Goal: Find specific page/section: Find specific page/section

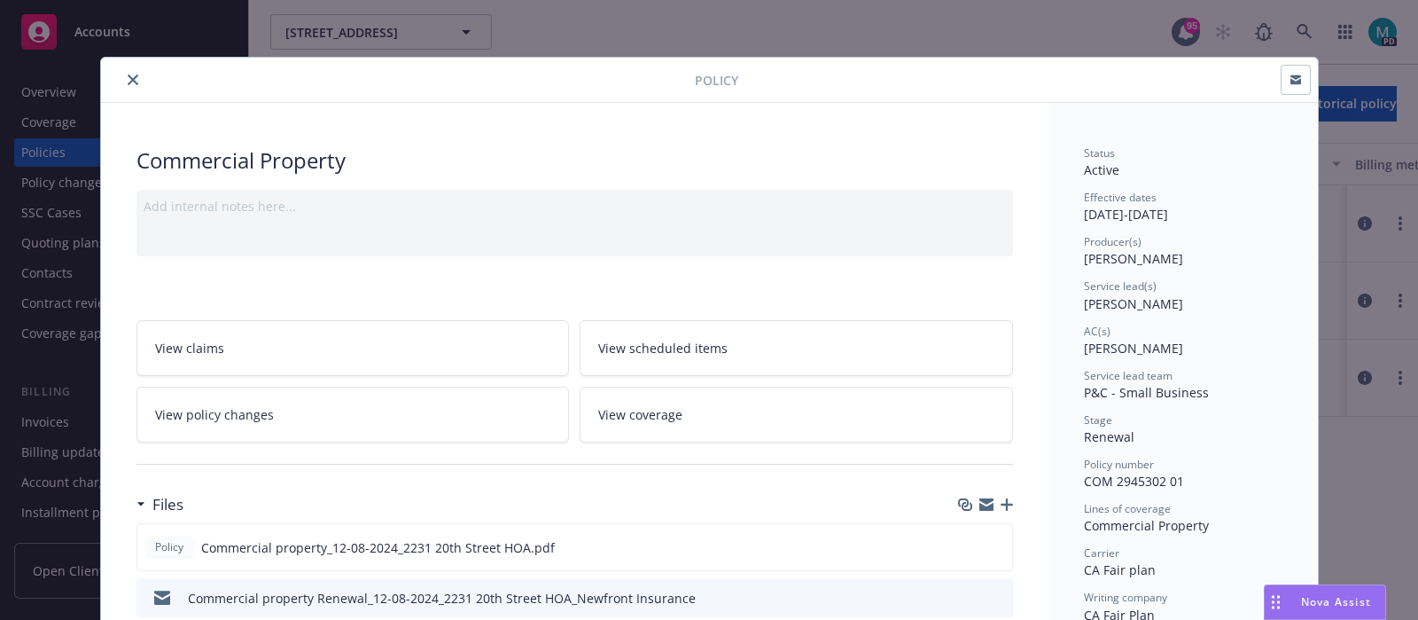
click at [128, 76] on icon "close" at bounding box center [133, 79] width 11 height 11
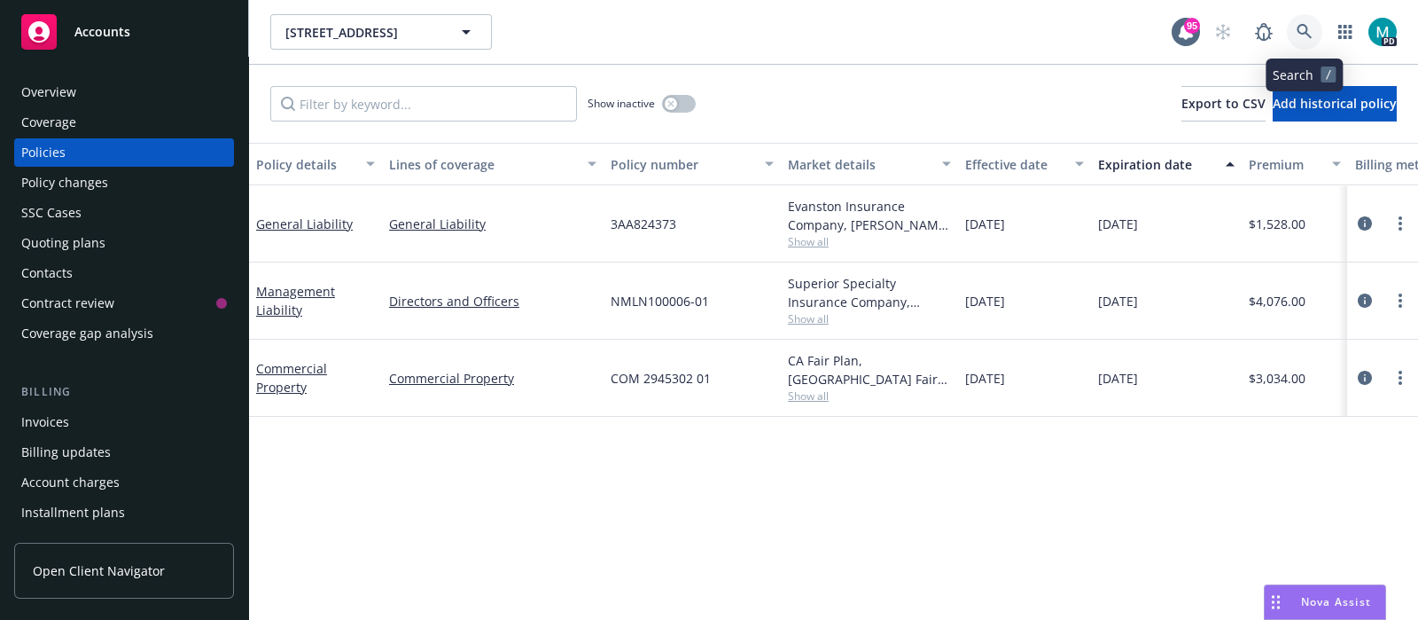
click at [1300, 35] on icon at bounding box center [1305, 32] width 16 height 16
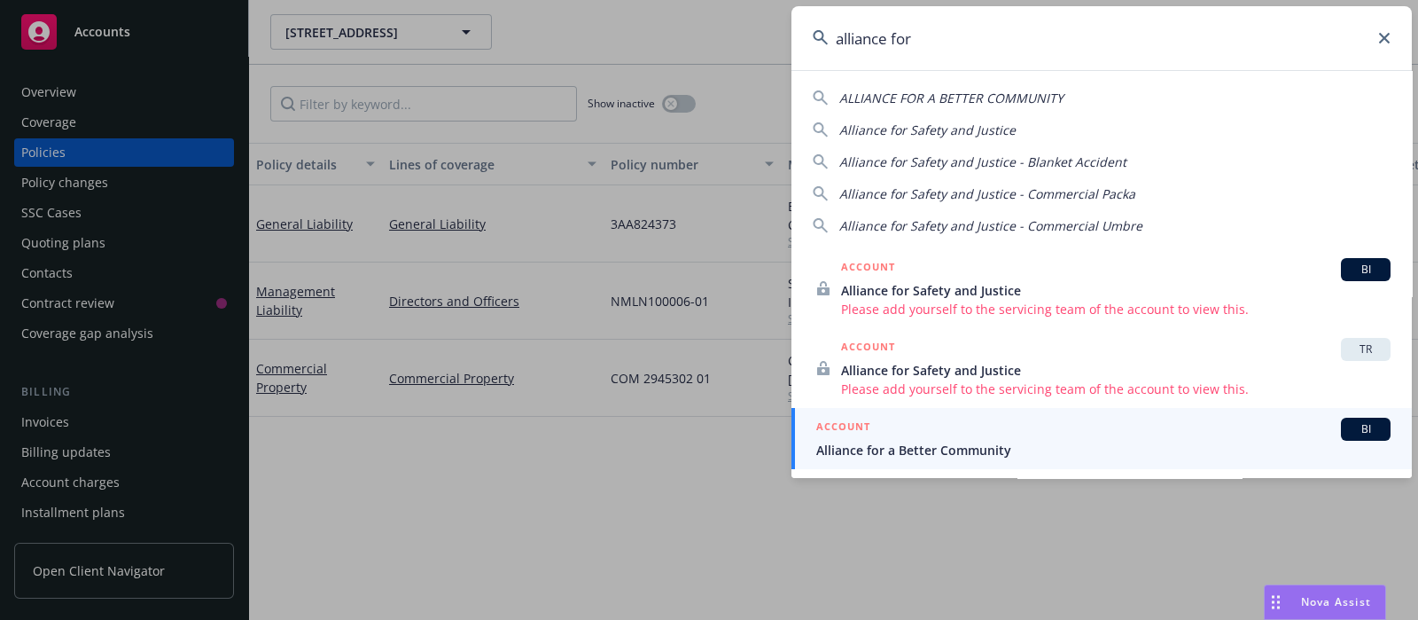
type input "alliance for"
click at [886, 440] on span "Alliance for a Better Community" at bounding box center [1103, 449] width 574 height 19
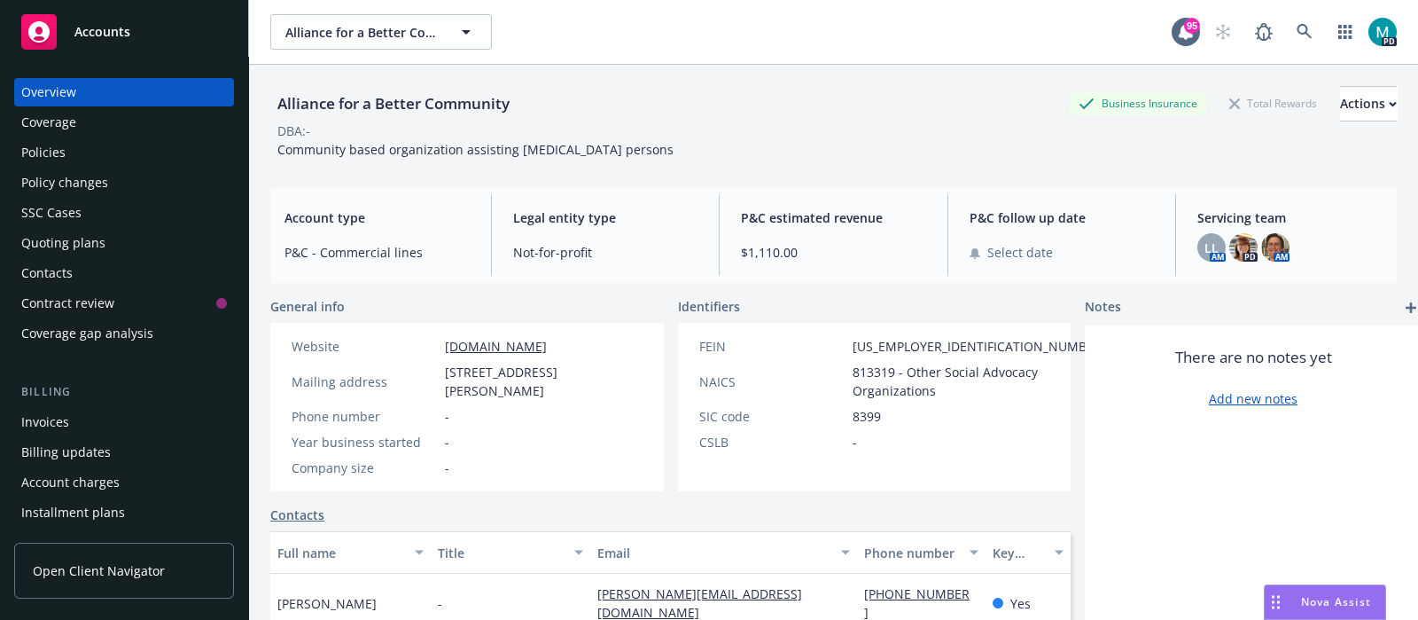
click at [60, 152] on div "Policies" at bounding box center [43, 152] width 44 height 28
